Goal: Transaction & Acquisition: Purchase product/service

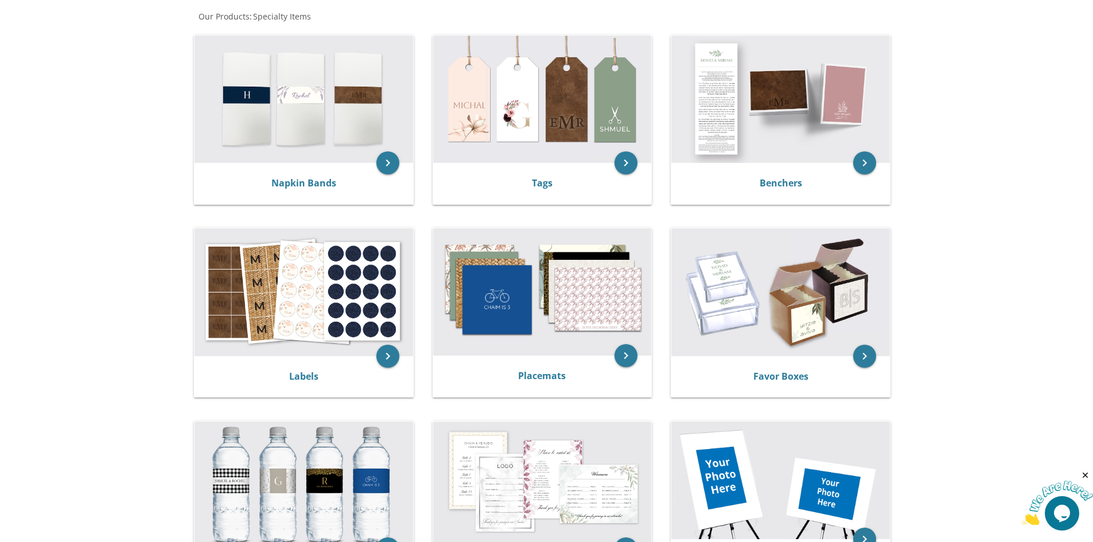
scroll to position [230, 0]
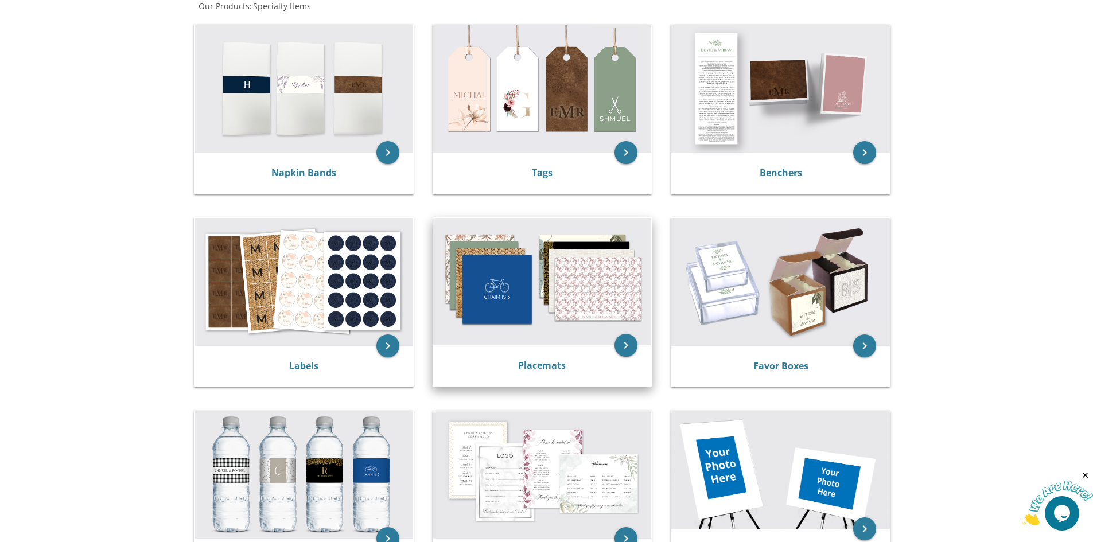
click at [565, 266] on img at bounding box center [542, 281] width 219 height 127
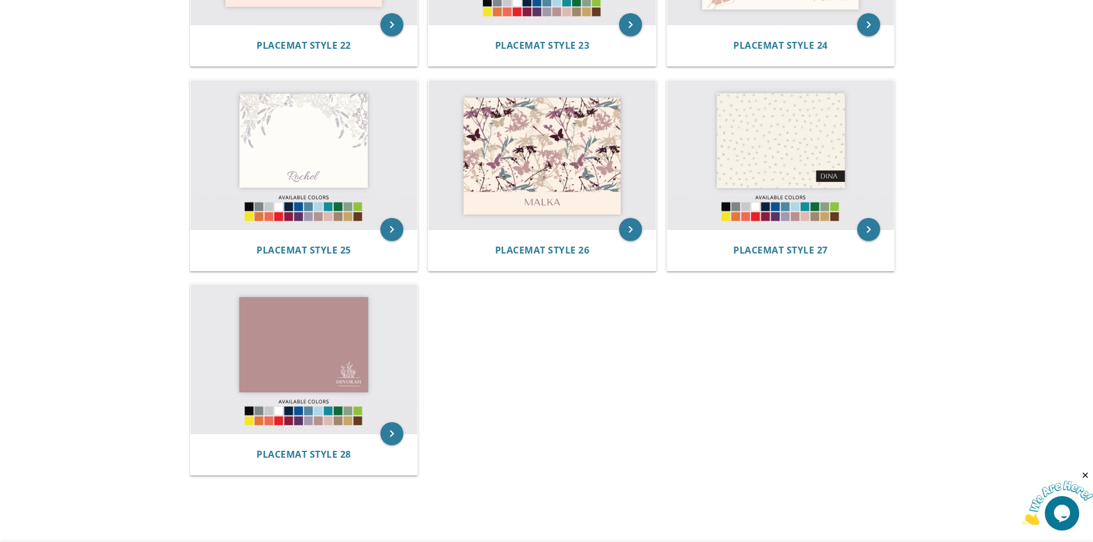
scroll to position [1836, 0]
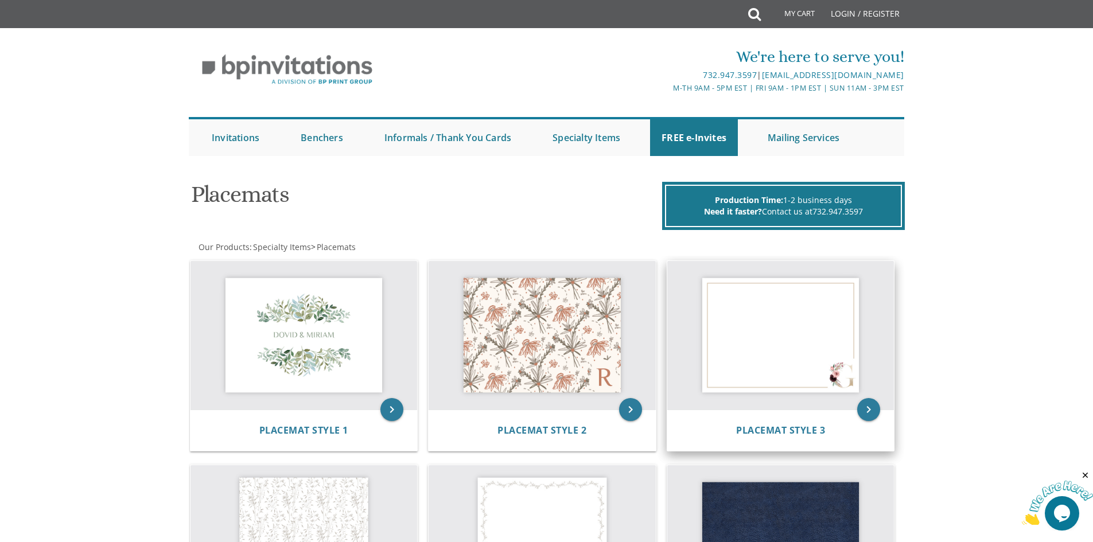
scroll to position [115, 0]
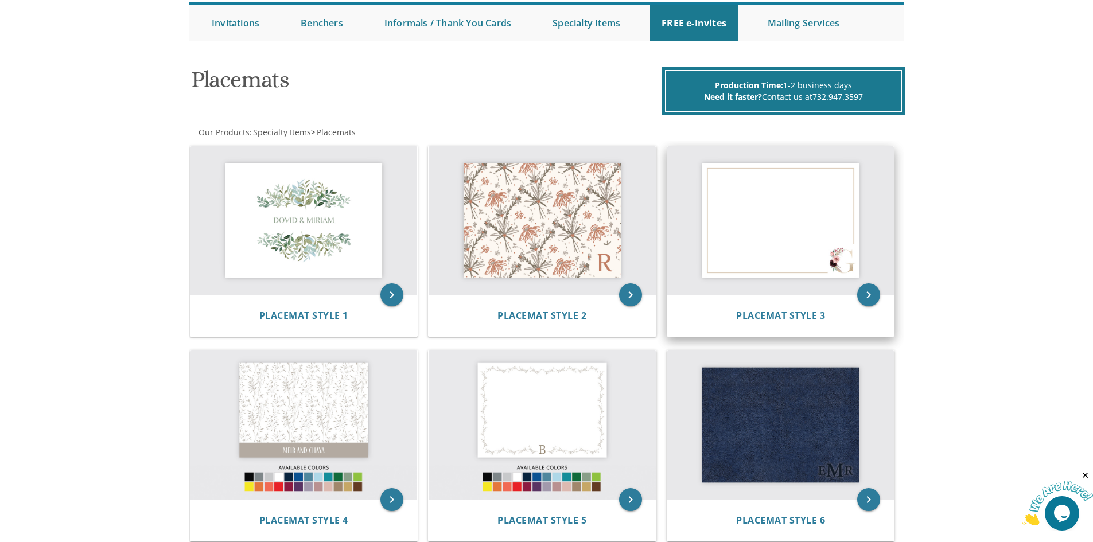
click at [802, 253] on img at bounding box center [780, 220] width 227 height 149
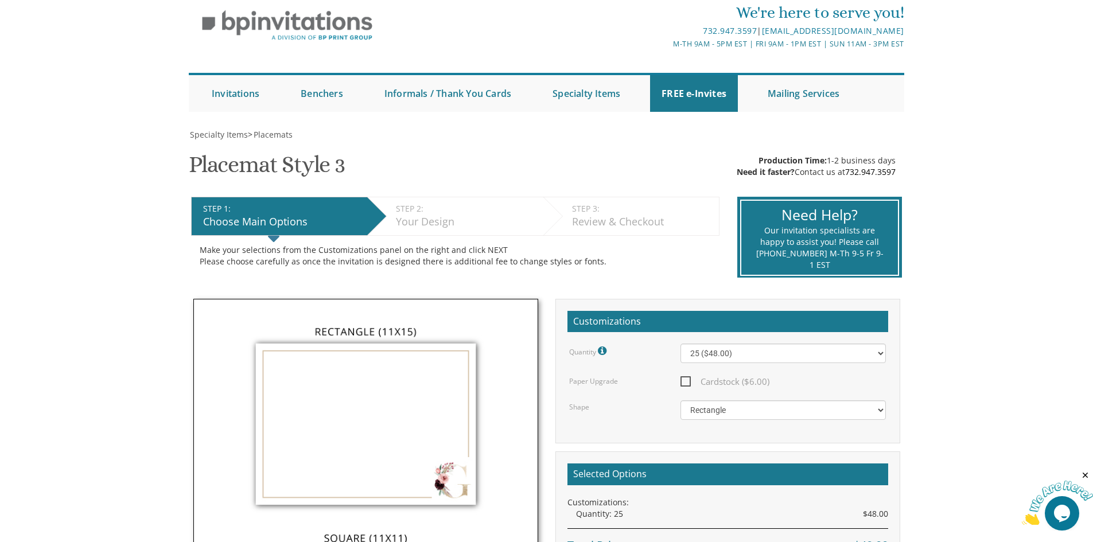
scroll to position [115, 0]
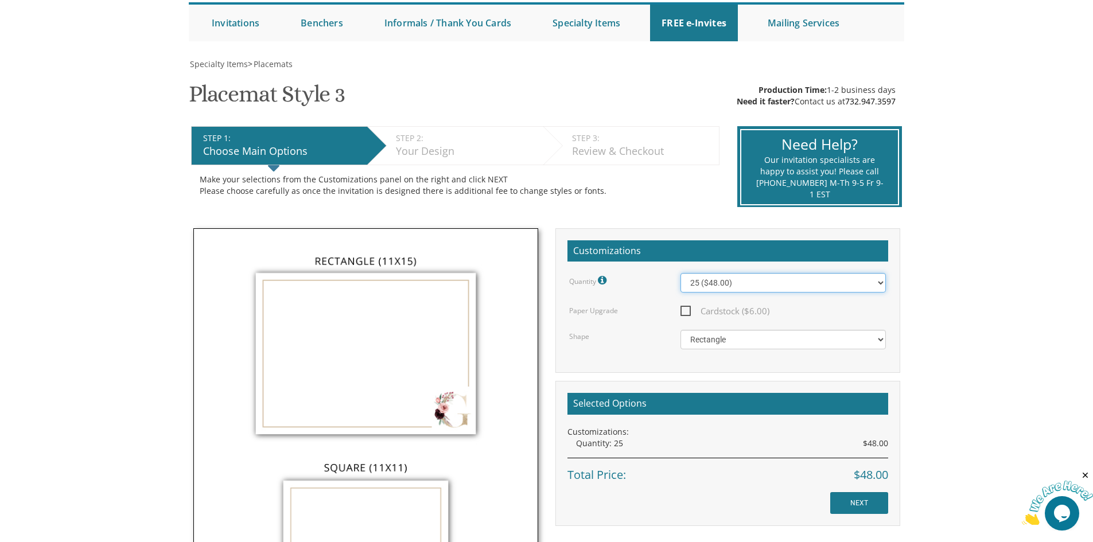
click at [843, 276] on select "25 ($48.00) 30 ($53.00) 35 ($58.00) 40 ($63.00) 45 ($68.00) 50 ($73.00) 55 ($78…" at bounding box center [782, 283] width 205 height 20
click at [808, 248] on h2 "Customizations" at bounding box center [727, 251] width 321 height 22
drag, startPoint x: 448, startPoint y: 151, endPoint x: 382, endPoint y: 133, distance: 68.1
click at [382, 133] on li "STEP 2: EDIT Your Design" at bounding box center [455, 145] width 176 height 39
click at [396, 134] on div "STEP 2: EDIT" at bounding box center [467, 138] width 142 height 11
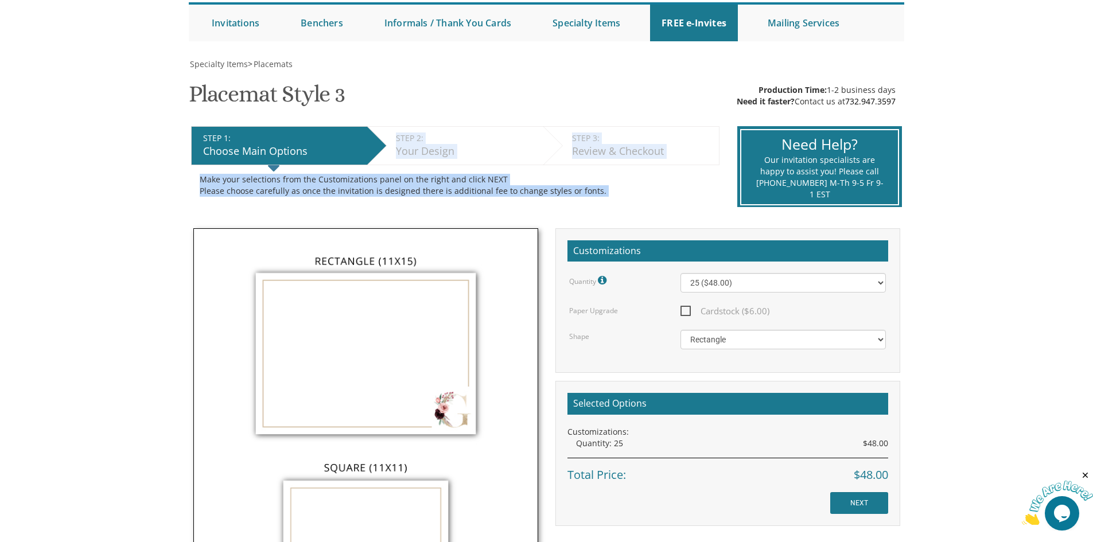
drag, startPoint x: 396, startPoint y: 134, endPoint x: 664, endPoint y: 188, distance: 273.4
click at [664, 188] on div "STEP 1: EDIT Choose Main Options STEP 2: EDIT Your Design STEP 3: EDIT Review &…" at bounding box center [455, 167] width 546 height 99
click at [664, 188] on div "Make your selections from the Customizations panel on the right and click NEXT …" at bounding box center [455, 185] width 511 height 23
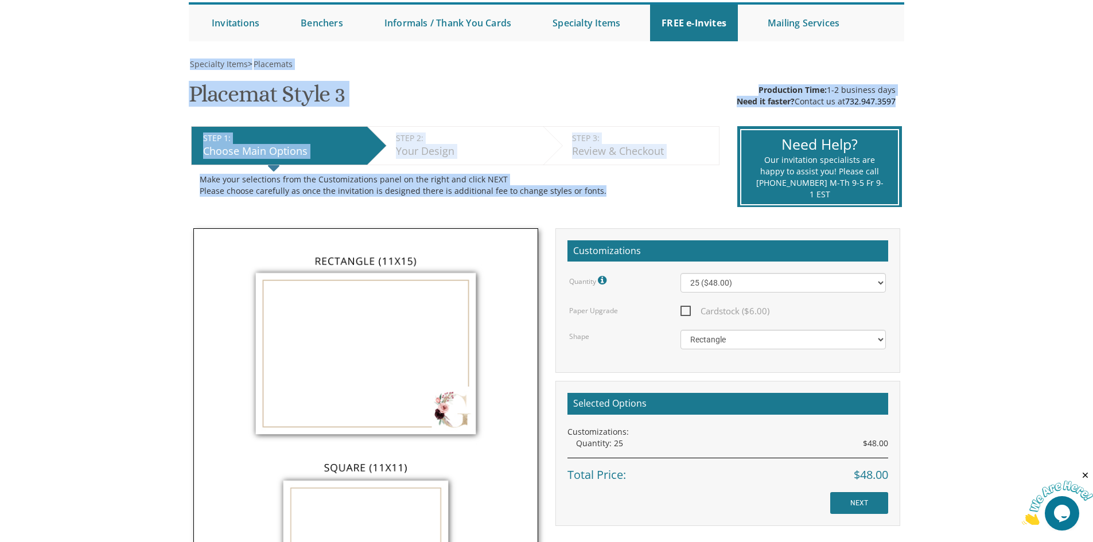
drag, startPoint x: 608, startPoint y: 195, endPoint x: 173, endPoint y: 51, distance: 458.5
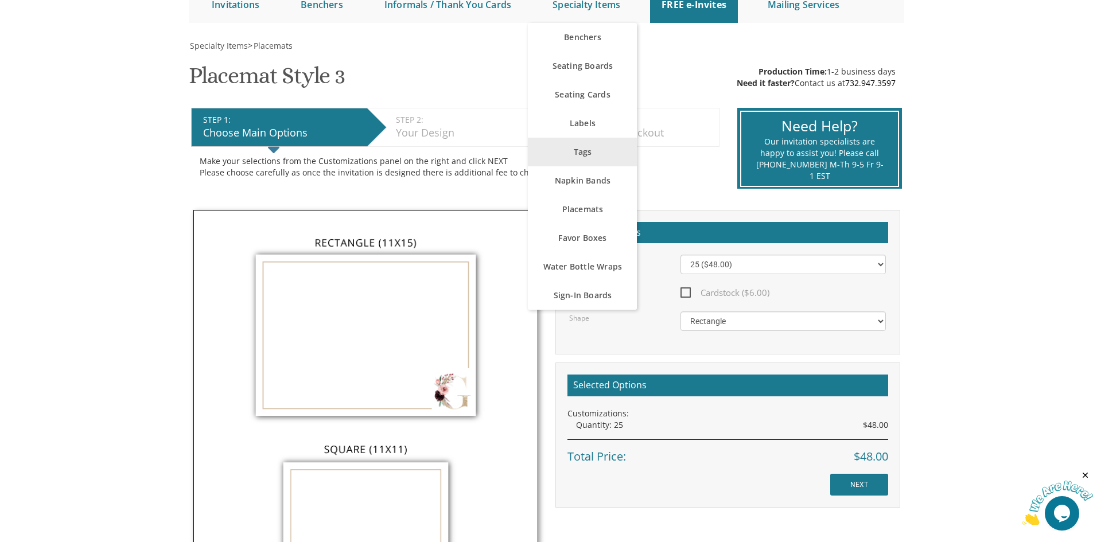
scroll to position [172, 0]
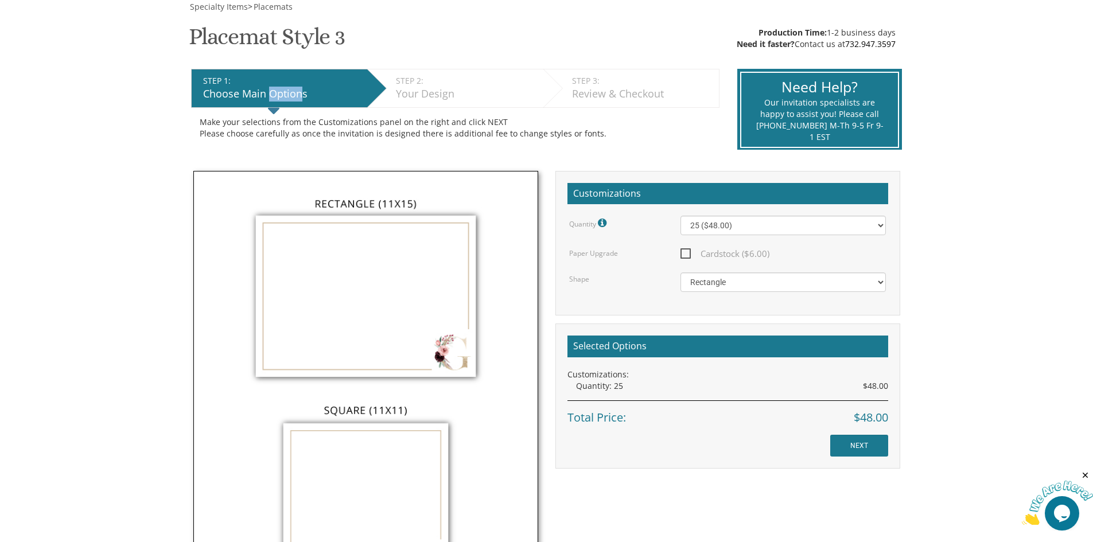
drag, startPoint x: 269, startPoint y: 92, endPoint x: 302, endPoint y: 104, distance: 35.6
click at [302, 104] on li "STEP 1: EDIT Choose Main Options" at bounding box center [279, 88] width 176 height 39
click at [306, 97] on div "Choose Main Options" at bounding box center [282, 94] width 158 height 15
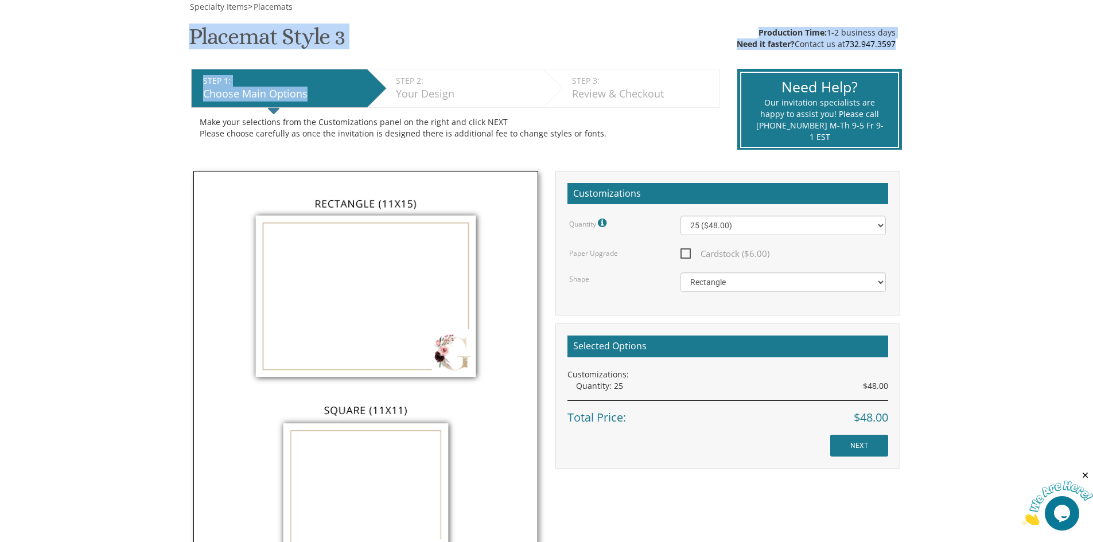
drag, startPoint x: 326, startPoint y: 96, endPoint x: 193, endPoint y: 53, distance: 140.4
click at [193, 53] on div "Specialty Items > Placemats Placemat Style 3 SKU: 6789653 Production Time: 1-2 …" at bounding box center [546, 368] width 715 height 734
click at [195, 52] on h1 "Placemat Style 3 SKU: 6789653" at bounding box center [267, 41] width 156 height 34
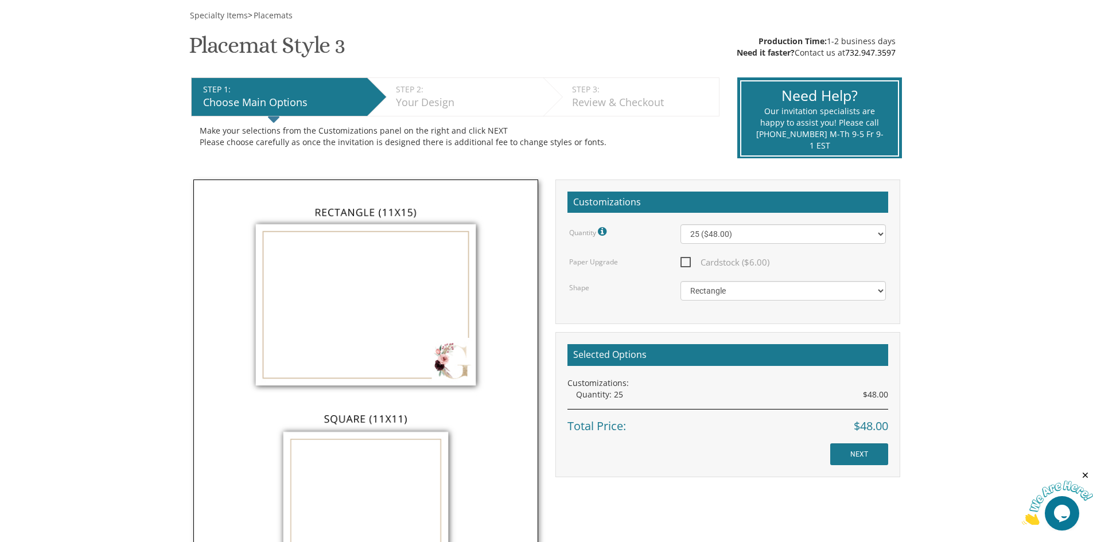
scroll to position [0, 0]
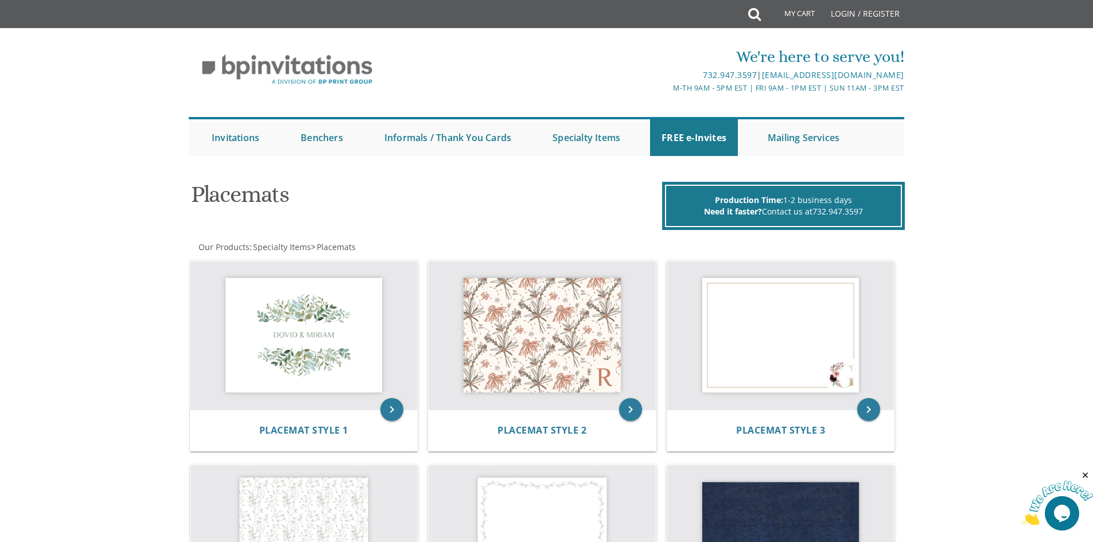
drag, startPoint x: 911, startPoint y: 257, endPoint x: 918, endPoint y: 398, distance: 140.7
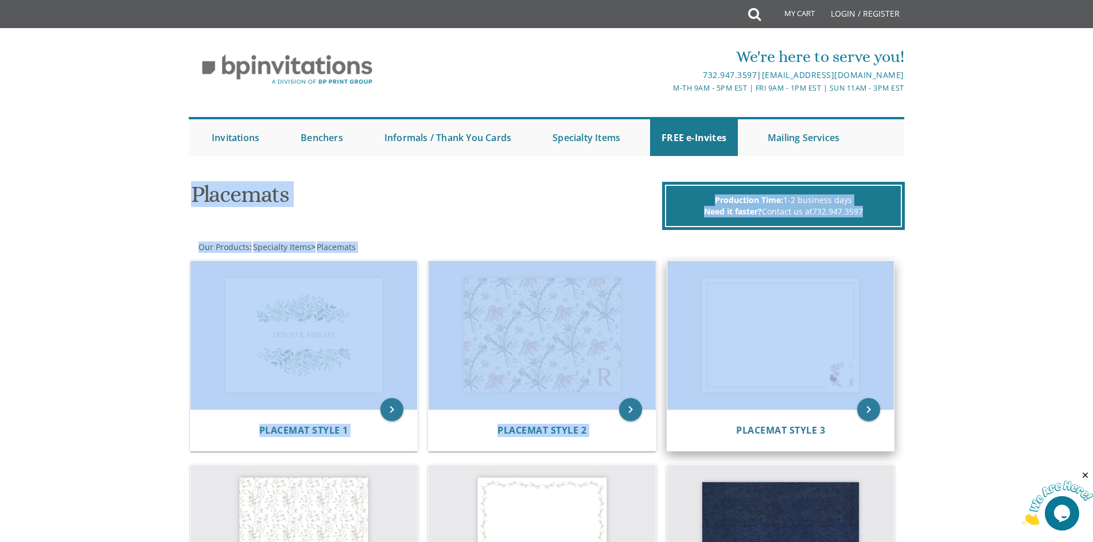
drag, startPoint x: 380, startPoint y: 173, endPoint x: 846, endPoint y: 352, distance: 499.1
click at [892, 301] on img at bounding box center [780, 335] width 227 height 149
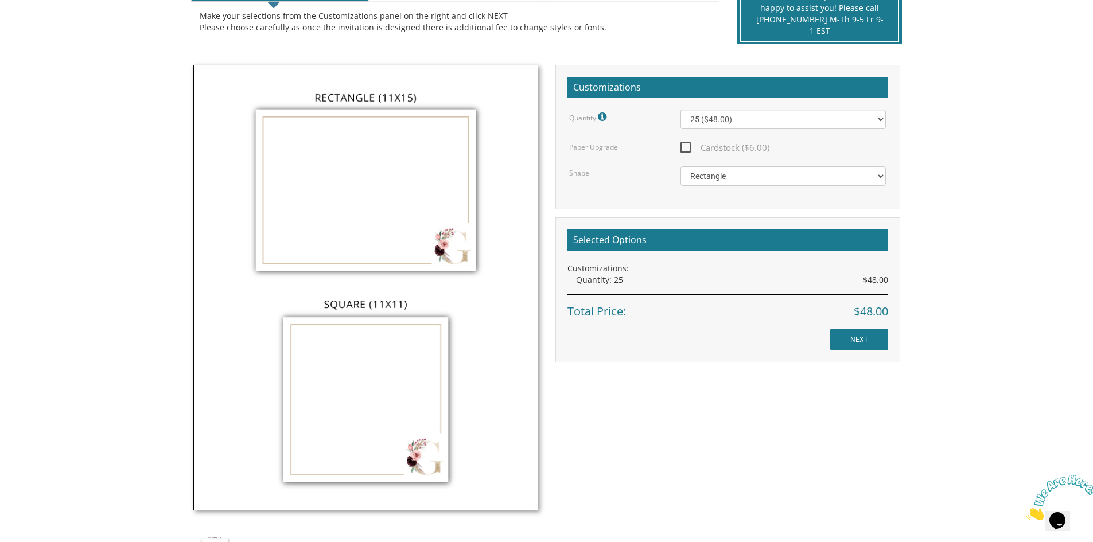
scroll to position [344, 0]
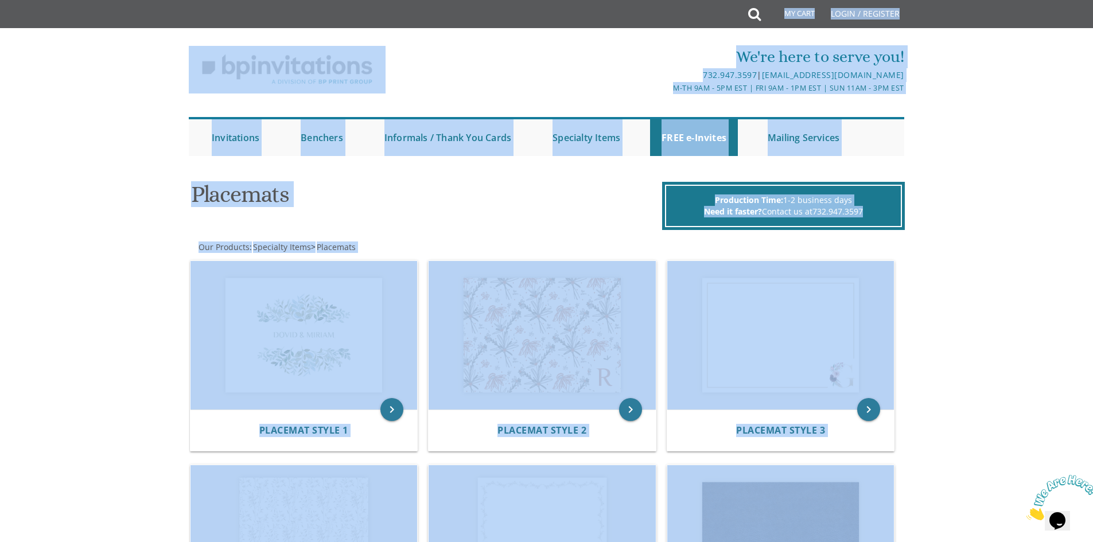
drag, startPoint x: 985, startPoint y: 335, endPoint x: 0, endPoint y: -50, distance: 1057.5
click at [0, 0] on html "My Cart Total: View Cart Item(s) Submit My Cart Total: View Cart Item(s) Login …" at bounding box center [546, 271] width 1093 height 542
